Goal: Book appointment/travel/reservation

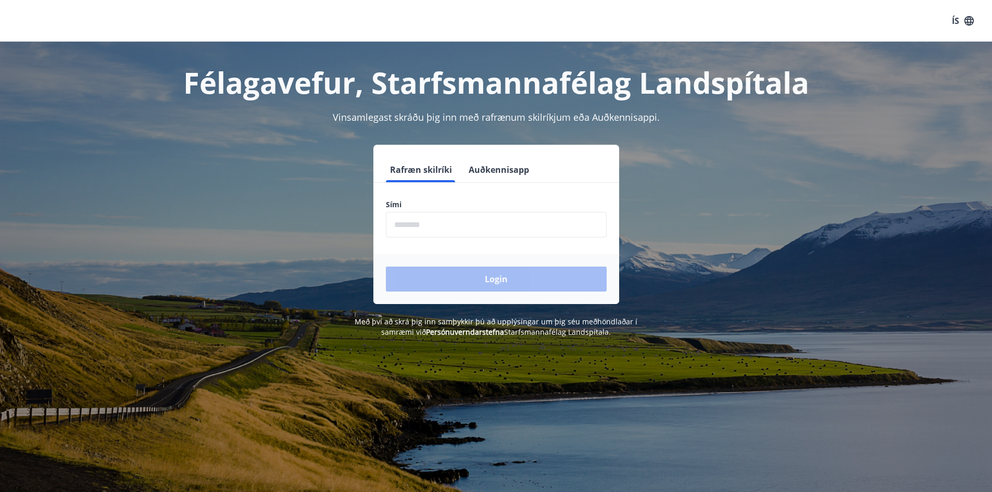
click at [436, 223] on input "phone" at bounding box center [496, 225] width 221 height 26
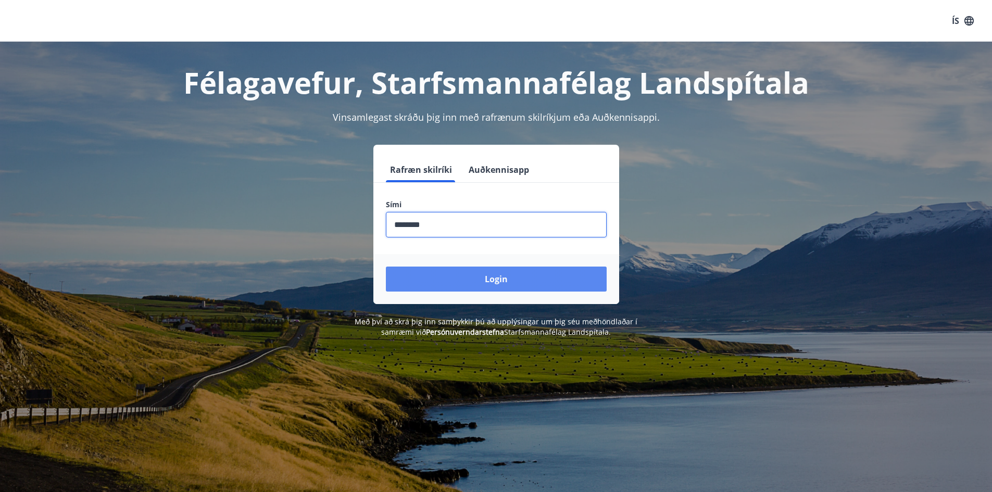
type input "********"
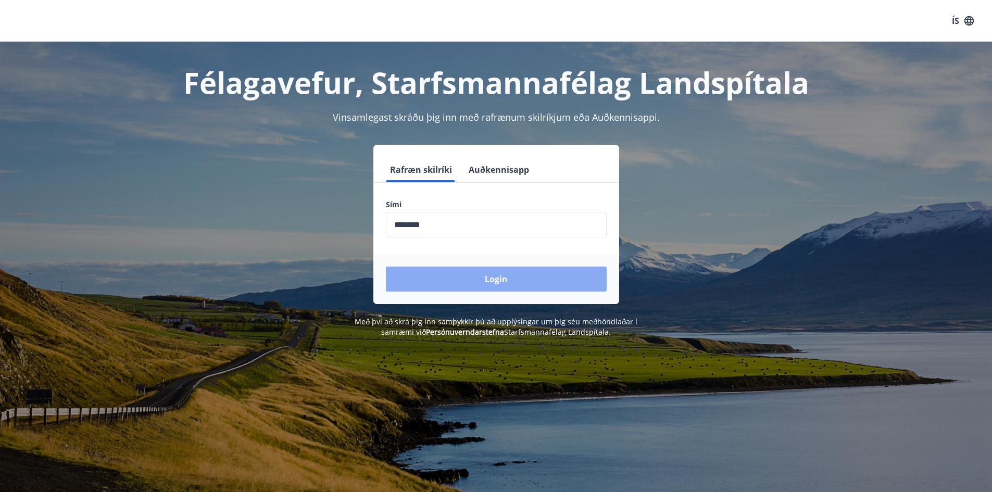
click at [472, 281] on button "Login" at bounding box center [496, 279] width 221 height 25
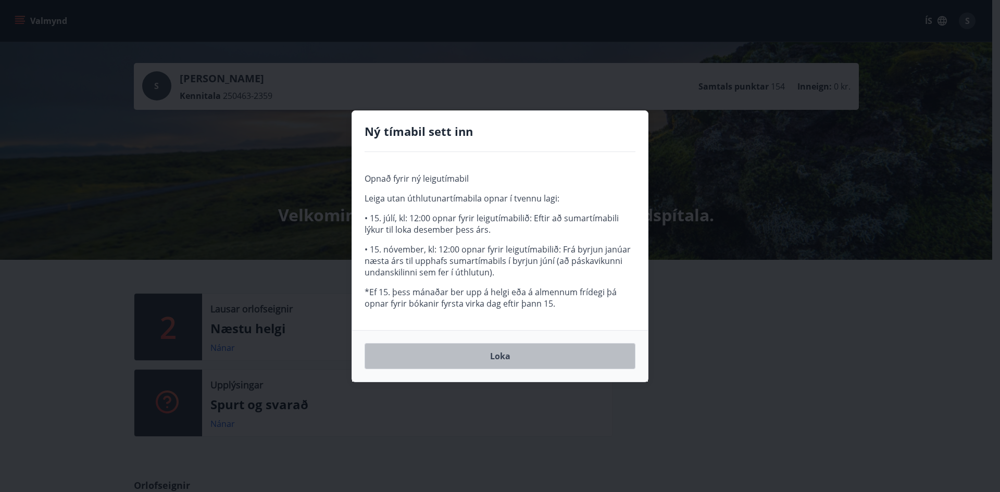
click at [497, 356] on button "Loka" at bounding box center [500, 356] width 271 height 26
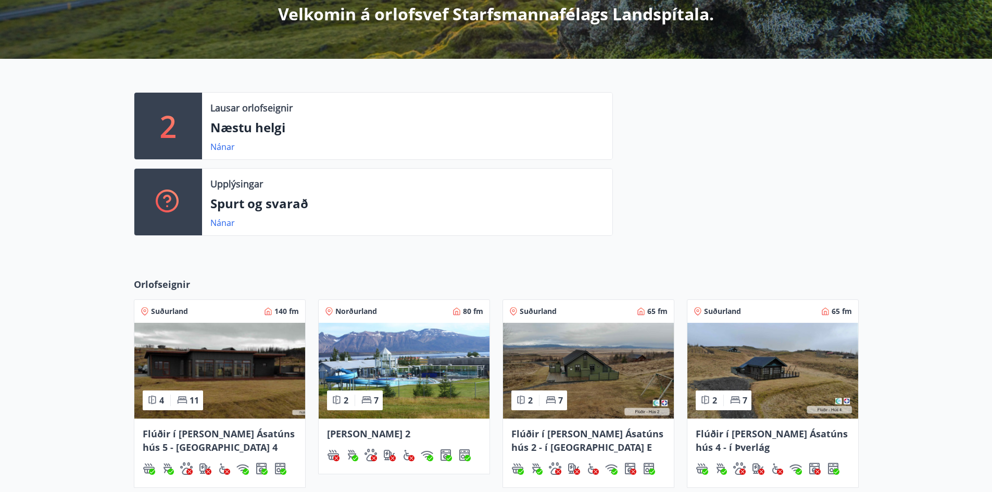
scroll to position [313, 0]
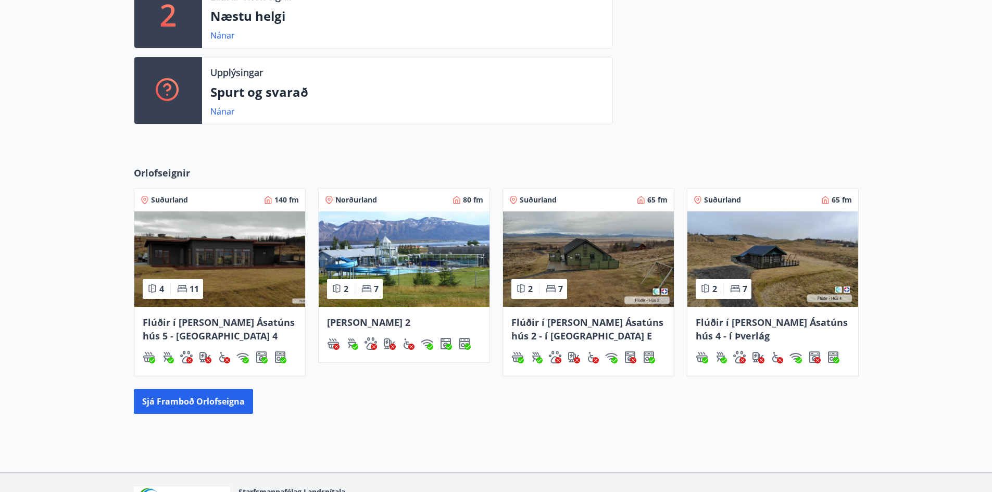
click at [719, 318] on span "Flúðir í [PERSON_NAME] Ásatúns hús 4 - í Þverlág" at bounding box center [772, 329] width 152 height 26
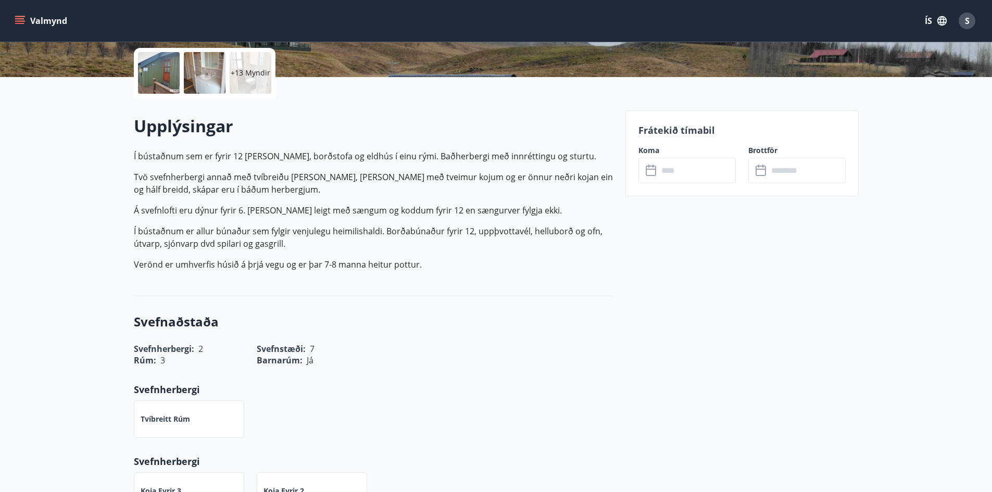
scroll to position [156, 0]
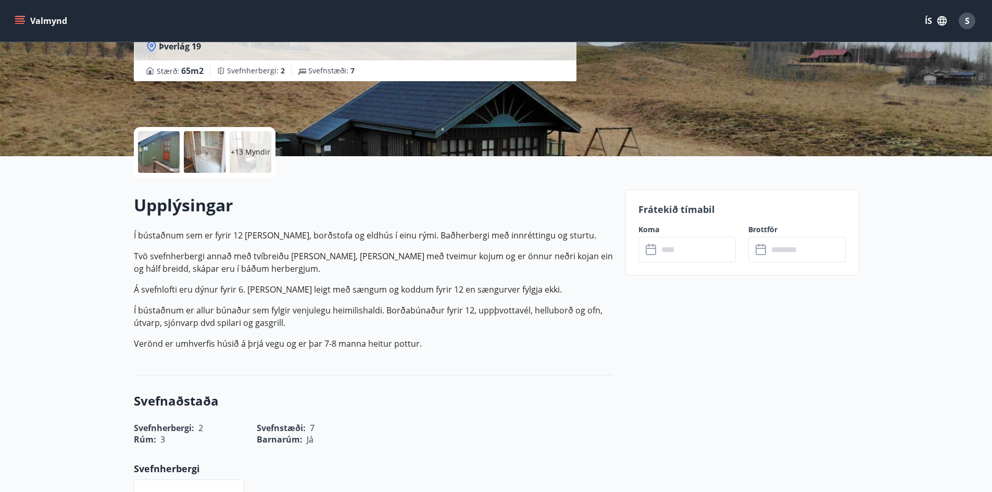
click at [651, 253] on icon at bounding box center [652, 250] width 13 height 13
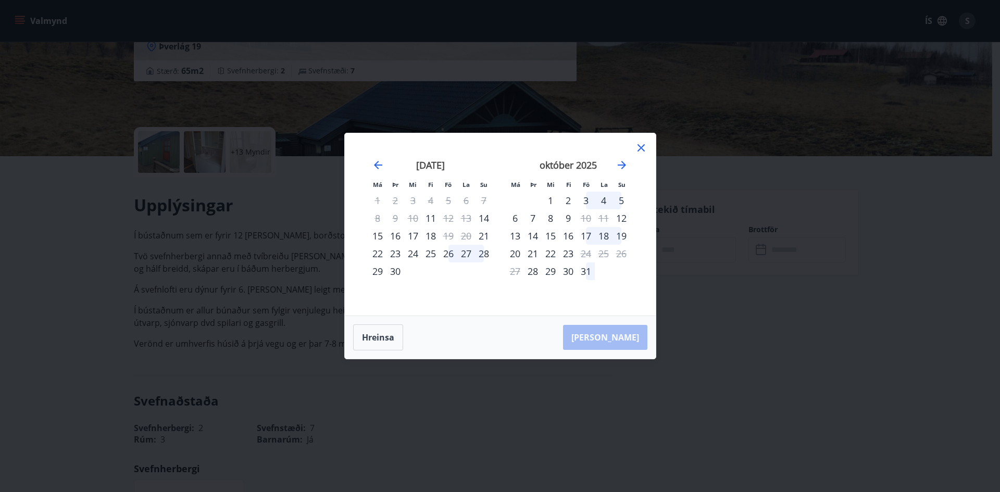
click at [587, 196] on div "3" at bounding box center [586, 201] width 18 height 18
click at [587, 200] on div "3" at bounding box center [586, 201] width 18 height 18
click at [518, 239] on div "13" at bounding box center [515, 236] width 18 height 18
click at [620, 167] on icon "Move forward to switch to the next month." at bounding box center [622, 165] width 13 height 13
click at [380, 236] on div "13" at bounding box center [378, 236] width 18 height 18
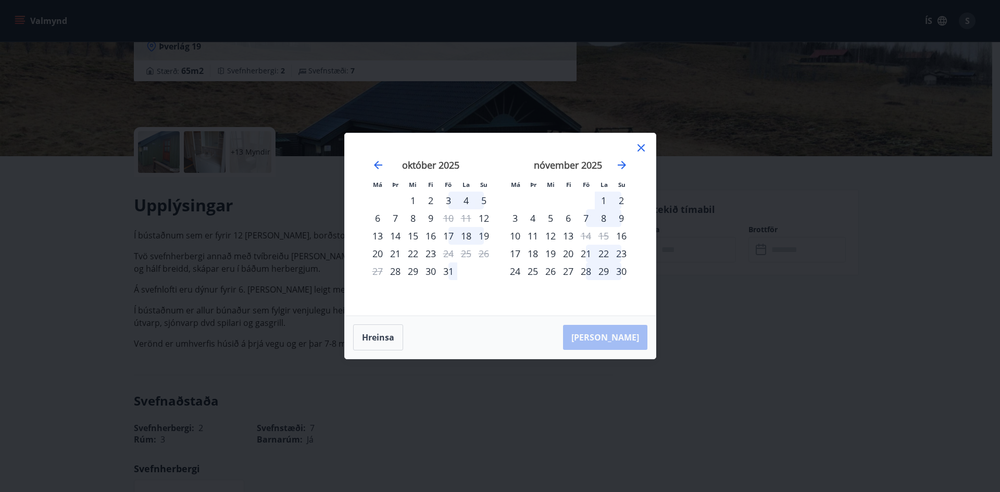
click at [409, 237] on div "15" at bounding box center [413, 236] width 18 height 18
drag, startPoint x: 418, startPoint y: 237, endPoint x: 447, endPoint y: 240, distance: 28.8
click at [420, 237] on div "15" at bounding box center [413, 236] width 18 height 18
click at [447, 240] on div "17" at bounding box center [449, 236] width 18 height 18
click at [449, 240] on div "17" at bounding box center [449, 236] width 18 height 18
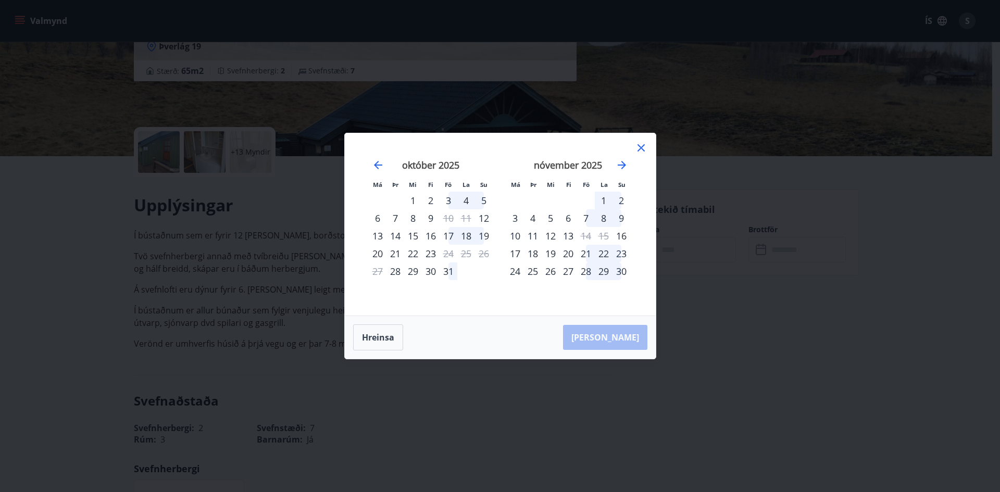
click at [644, 150] on icon at bounding box center [641, 148] width 13 height 13
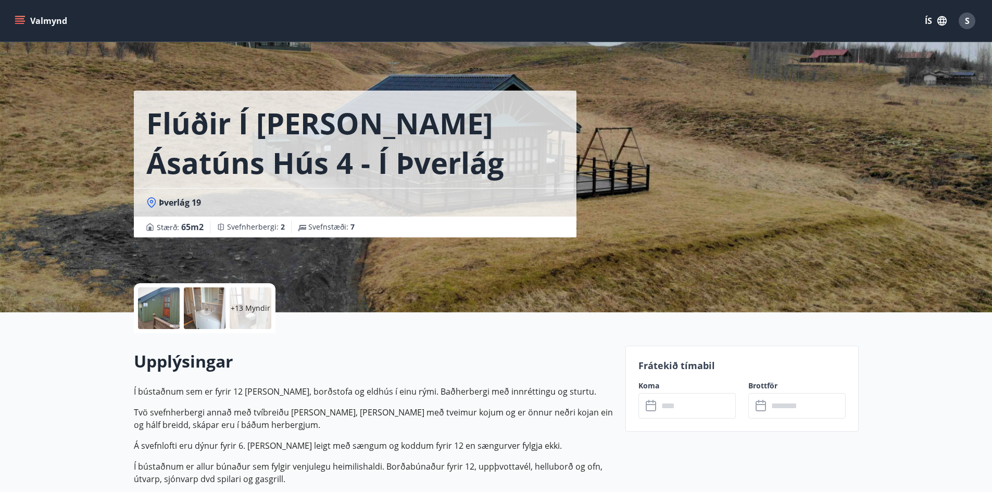
scroll to position [208, 0]
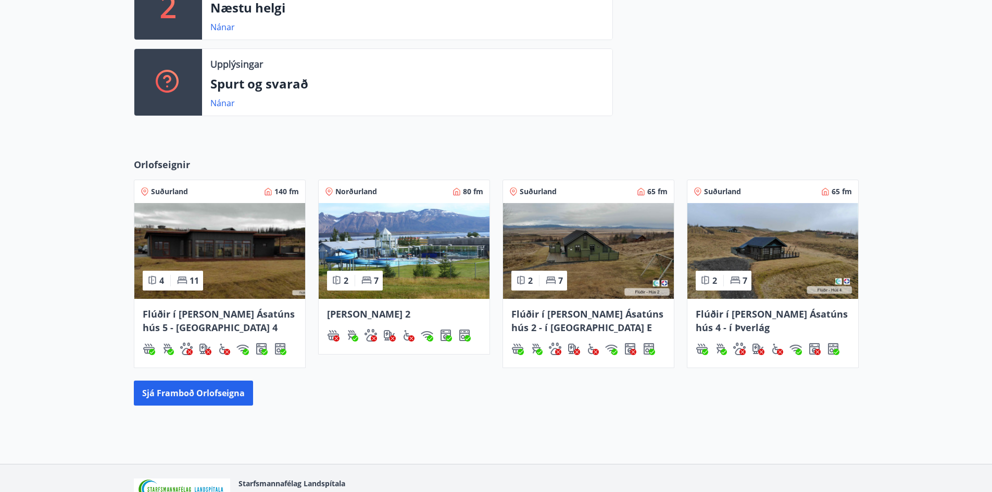
scroll to position [60, 0]
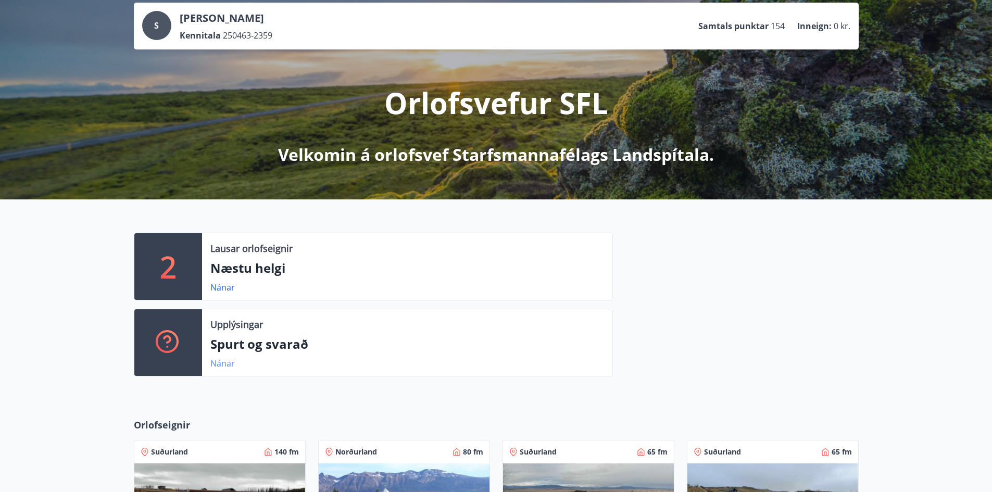
click at [219, 367] on link "Nánar" at bounding box center [222, 363] width 24 height 11
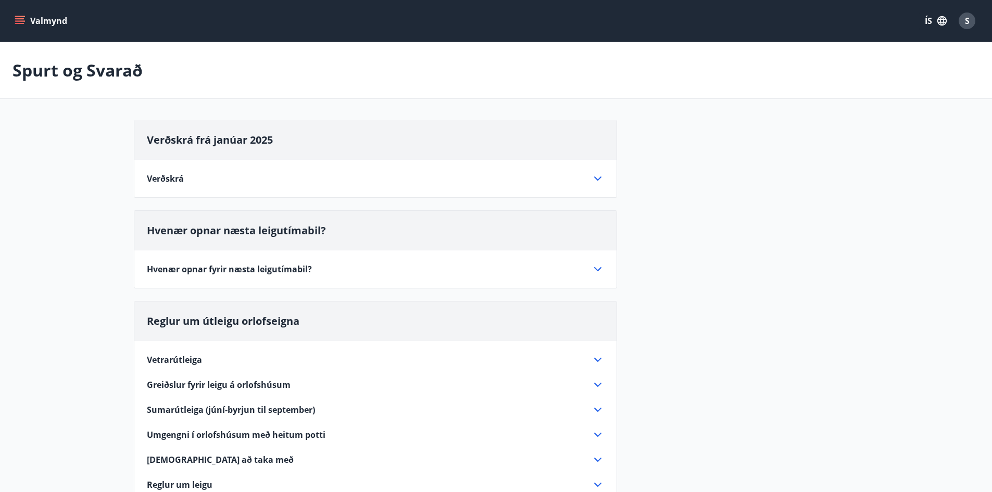
click at [599, 271] on icon at bounding box center [598, 269] width 13 height 13
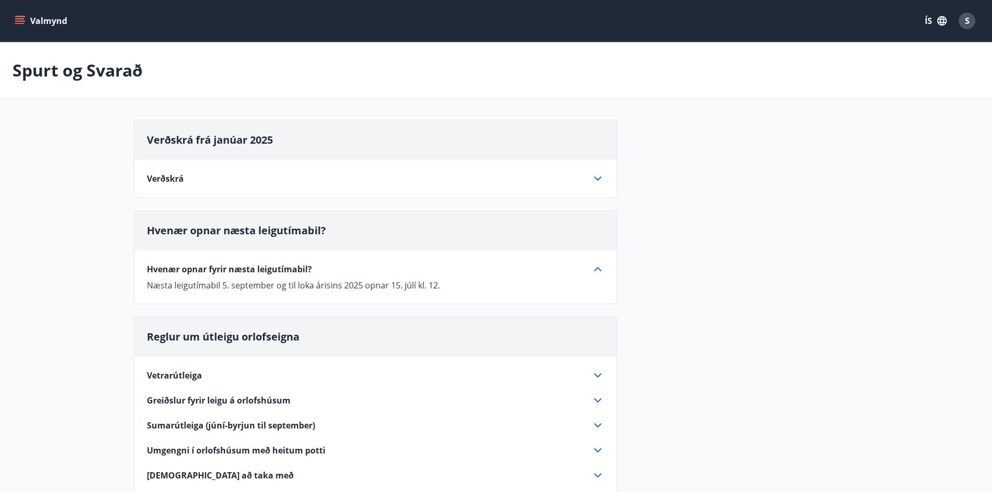
click at [595, 376] on icon at bounding box center [598, 375] width 13 height 13
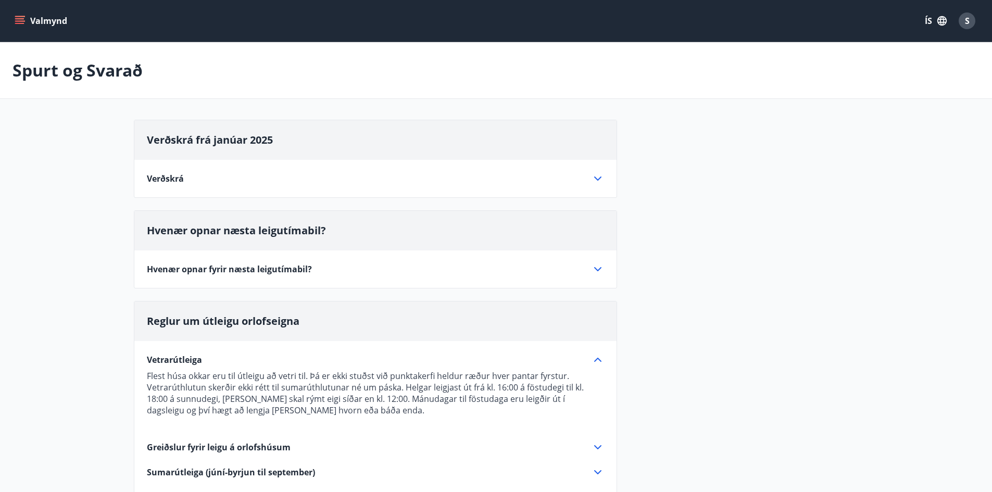
click at [963, 25] on div "S" at bounding box center [967, 21] width 17 height 17
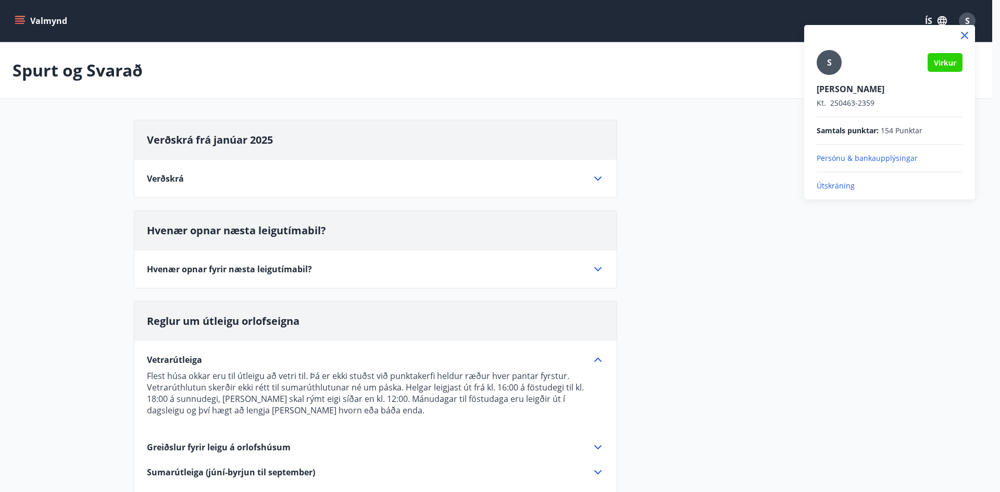
click at [844, 189] on p "Útskráning" at bounding box center [890, 186] width 146 height 10
